Goal: Find contact information: Find contact information

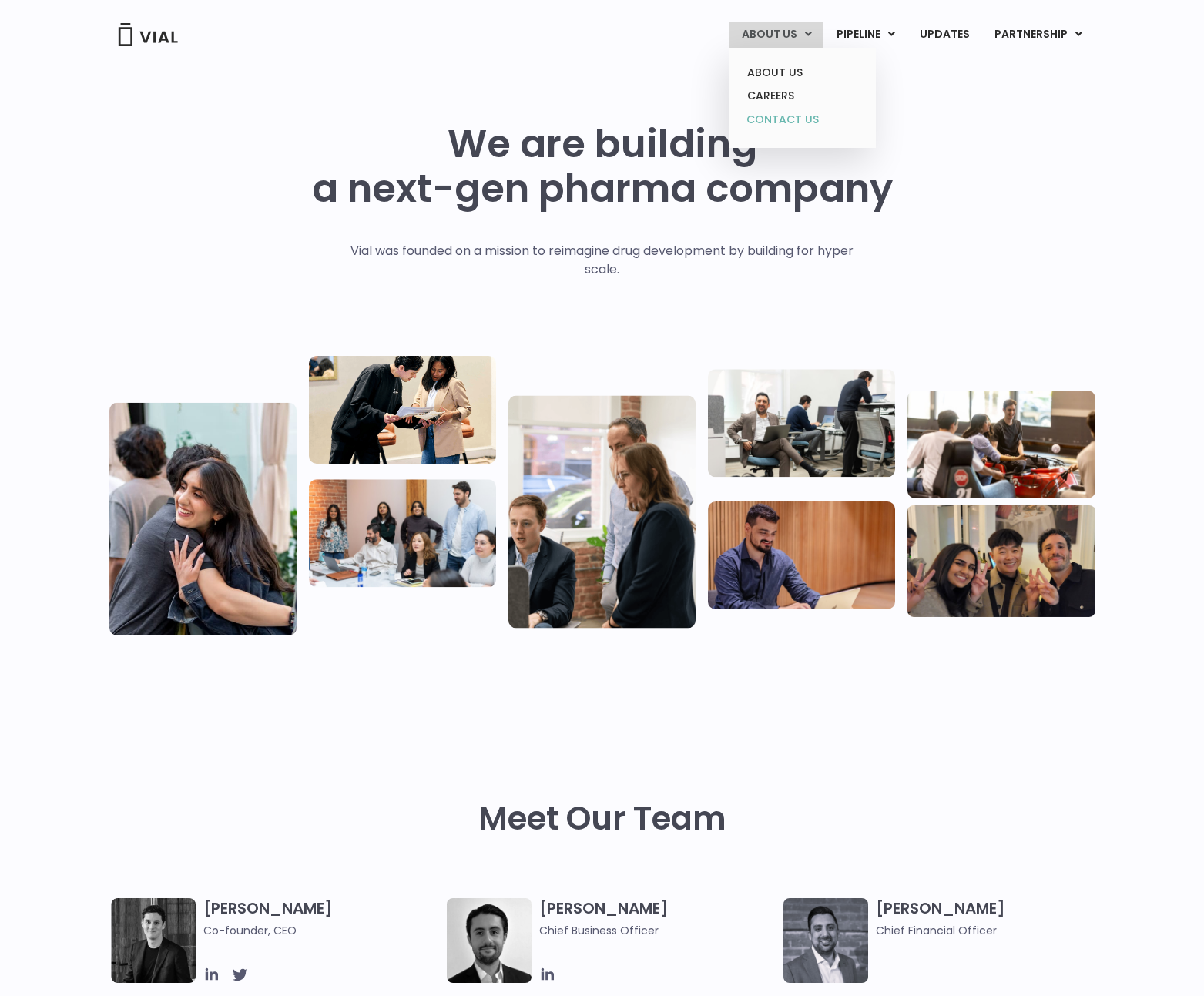
click at [792, 113] on link "CONTACT US" at bounding box center [803, 120] width 135 height 25
